Goal: Information Seeking & Learning: Learn about a topic

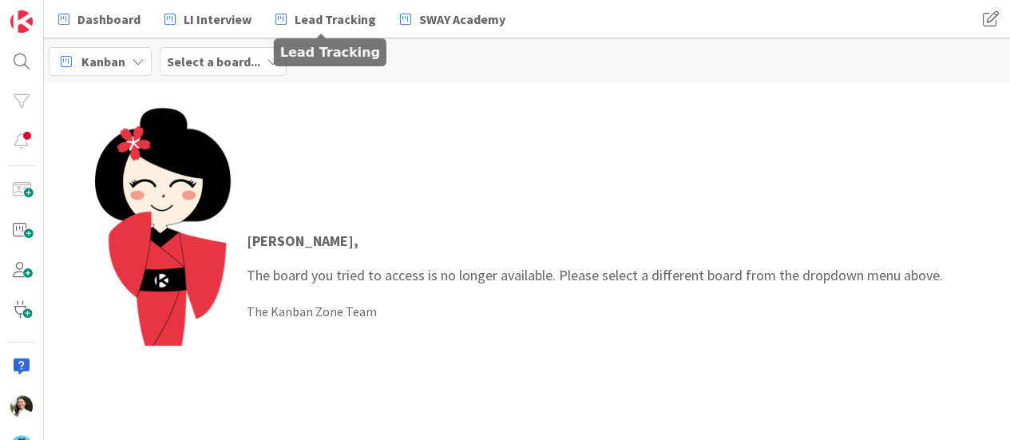
click at [258, 58] on div "Select a board..." at bounding box center [223, 61] width 127 height 29
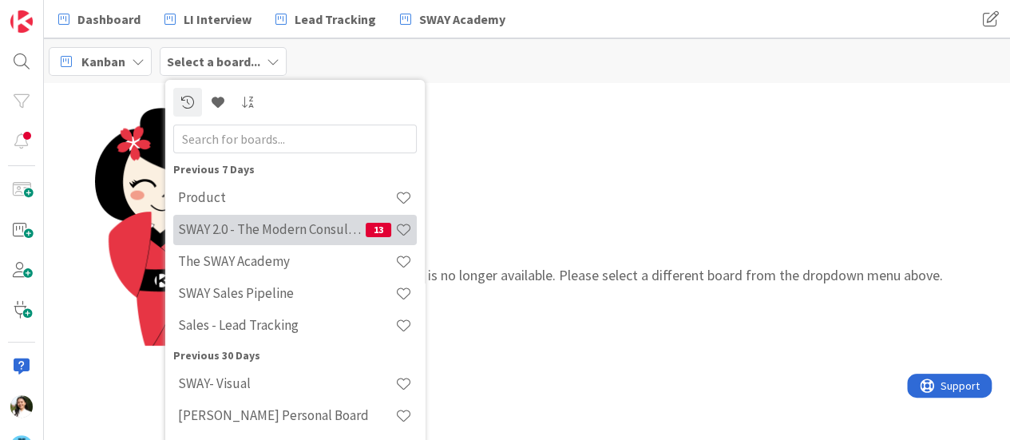
click at [253, 224] on h4 "SWAY 2.0 - The Modern Consulting Blueprint" at bounding box center [272, 229] width 188 height 16
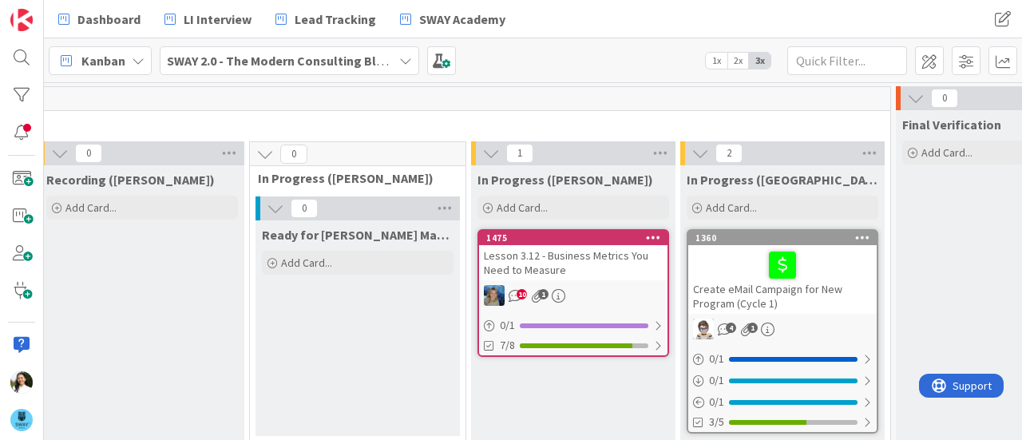
scroll to position [0, 854]
click at [561, 268] on div "Lesson 3.12 - Business Metrics You Need to Measure" at bounding box center [571, 262] width 188 height 35
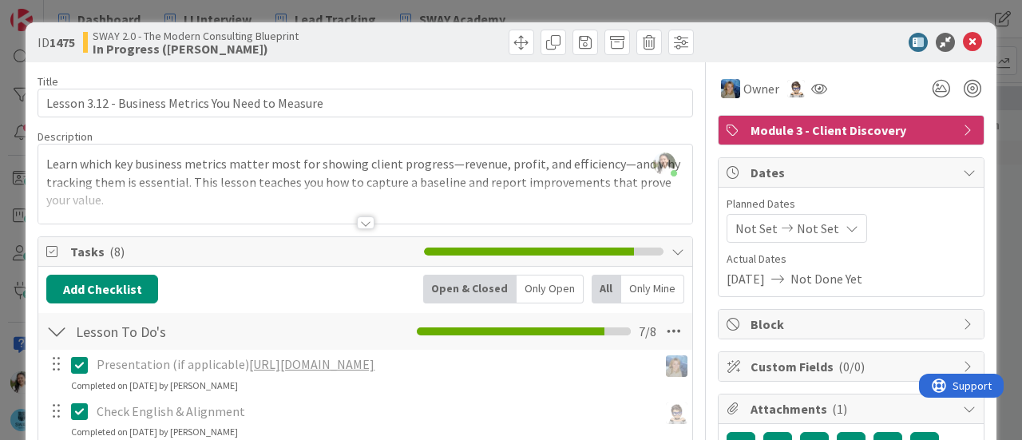
click at [352, 209] on div at bounding box center [365, 203] width 654 height 41
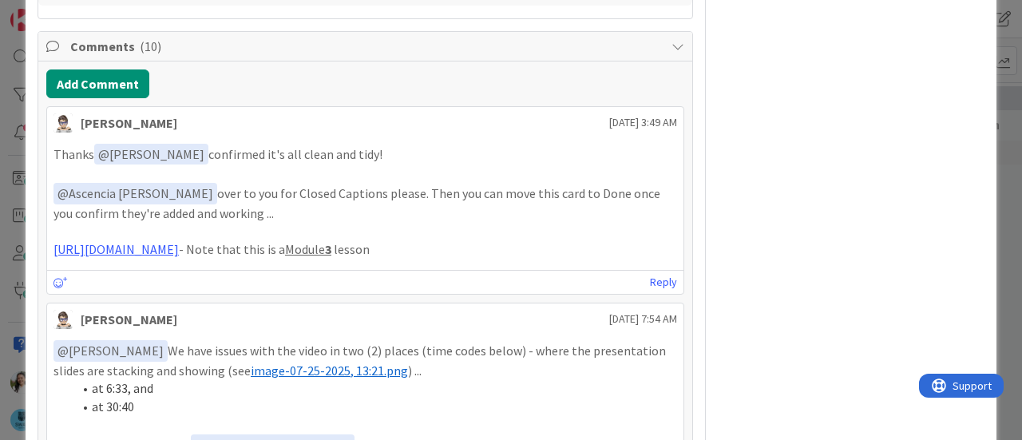
scroll to position [1014, 0]
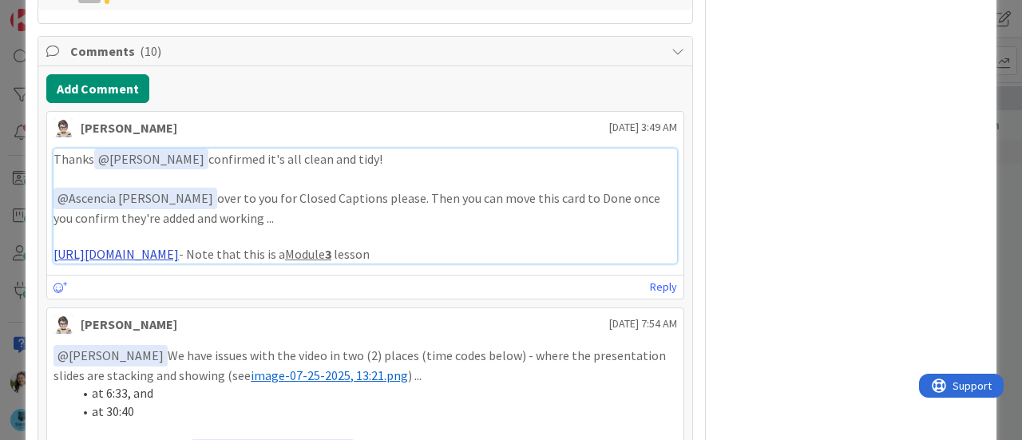
click at [179, 262] on link "[URL][DOMAIN_NAME]" at bounding box center [115, 254] width 125 height 16
